Goal: Transaction & Acquisition: Download file/media

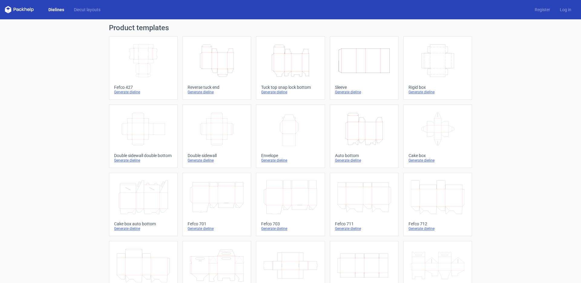
click at [349, 161] on div "Generate dieline" at bounding box center [364, 160] width 58 height 5
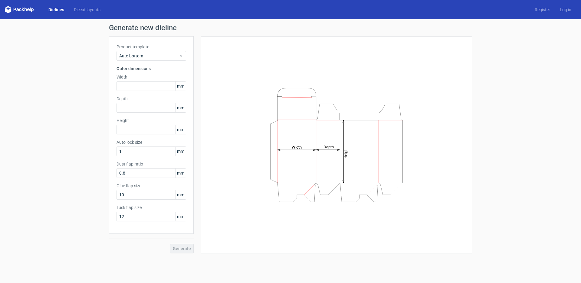
drag, startPoint x: 179, startPoint y: 86, endPoint x: 172, endPoint y: 86, distance: 6.4
click at [179, 86] on span "mm" at bounding box center [180, 86] width 11 height 9
click at [163, 52] on div "Auto bottom" at bounding box center [151, 56] width 70 height 10
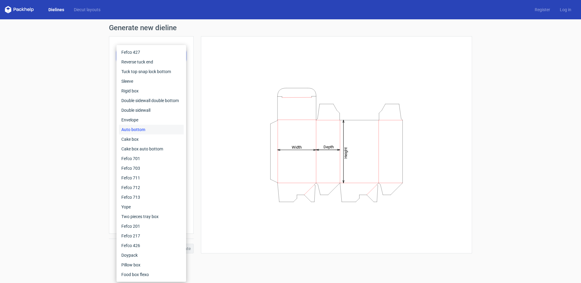
click at [214, 48] on div "Height Depth Width" at bounding box center [336, 145] width 256 height 202
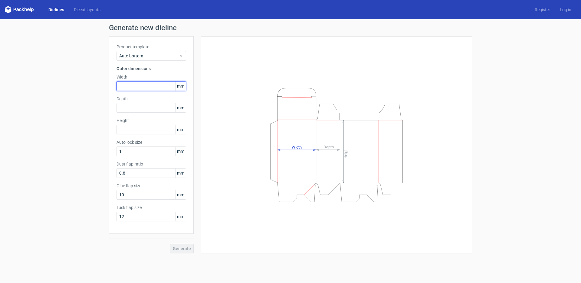
click at [153, 87] on input "text" at bounding box center [151, 86] width 70 height 10
type input "68"
click at [135, 107] on input "text" at bounding box center [151, 108] width 70 height 10
type input "68"
click at [136, 128] on input "text" at bounding box center [151, 130] width 70 height 10
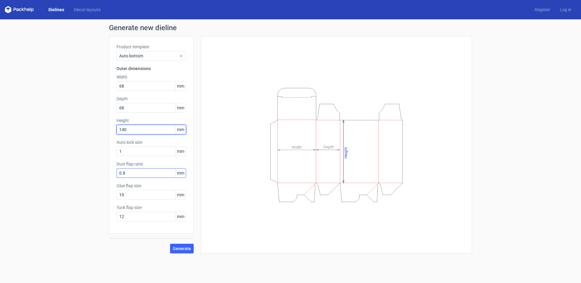
type input "140"
click at [136, 174] on input "0.8" at bounding box center [151, 173] width 70 height 10
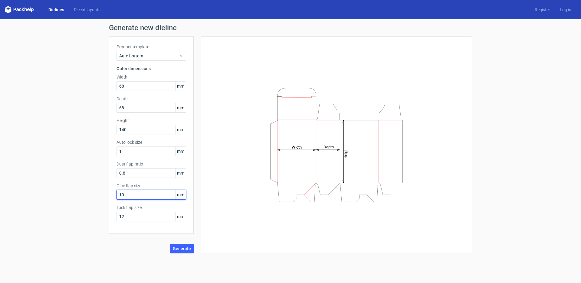
click at [136, 196] on input "10" at bounding box center [151, 195] width 70 height 10
click at [139, 174] on input "0.8" at bounding box center [151, 173] width 70 height 10
click at [142, 151] on input "1" at bounding box center [151, 152] width 70 height 10
drag, startPoint x: 142, startPoint y: 151, endPoint x: 42, endPoint y: 168, distance: 101.0
click at [42, 168] on div "Generate new dieline Product template Auto bottom Outer dimensions Width 68 mm …" at bounding box center [290, 138] width 581 height 239
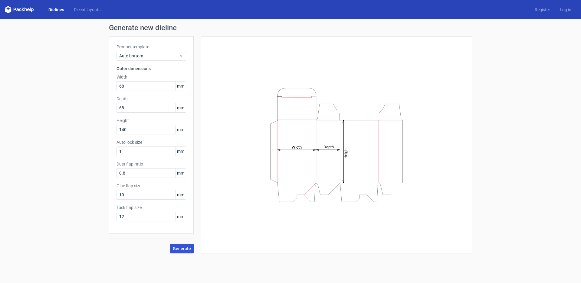
click at [186, 250] on span "Generate" at bounding box center [182, 249] width 18 height 4
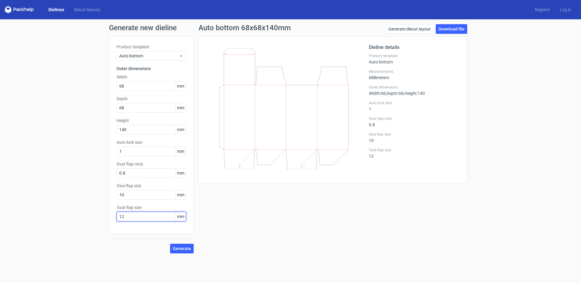
click at [142, 216] on input "12" at bounding box center [151, 217] width 70 height 10
click at [454, 31] on link "Download file" at bounding box center [450, 29] width 31 height 10
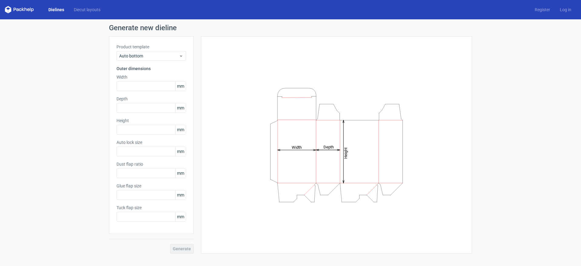
type input "1"
type input "0.8"
type input "10"
type input "12"
